Goal: Transaction & Acquisition: Book appointment/travel/reservation

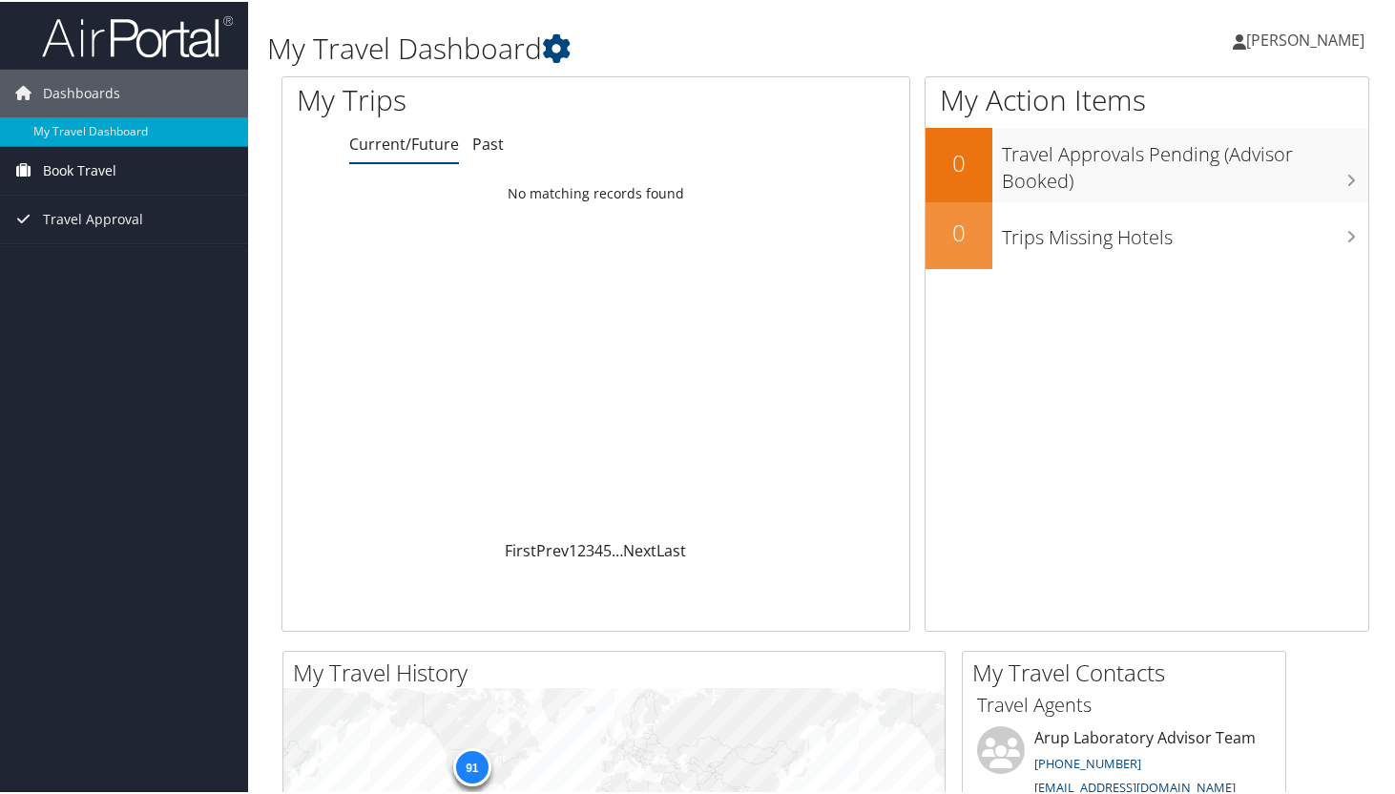
click at [73, 166] on span "Book Travel" at bounding box center [79, 169] width 73 height 48
click at [76, 237] on link "Book/Manage Online Trips" at bounding box center [124, 235] width 248 height 29
